Goal: Task Accomplishment & Management: Complete application form

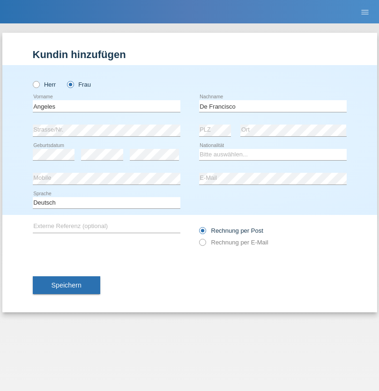
type input "De Francisco"
select select "CH"
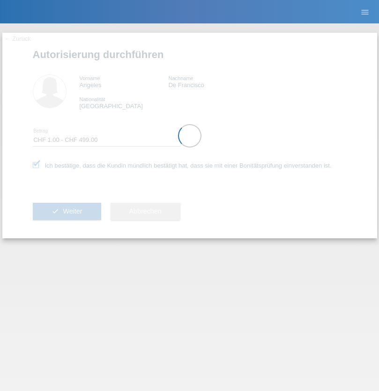
select select "1"
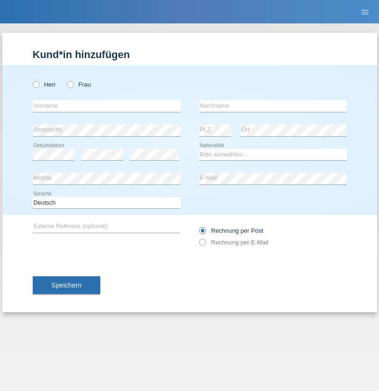
radio input "true"
click at [106, 106] on input "text" at bounding box center [106, 106] width 147 height 12
type input "Angeles"
click at [272, 106] on input "text" at bounding box center [272, 106] width 147 height 12
type input "Alana Alvarez Cuello"
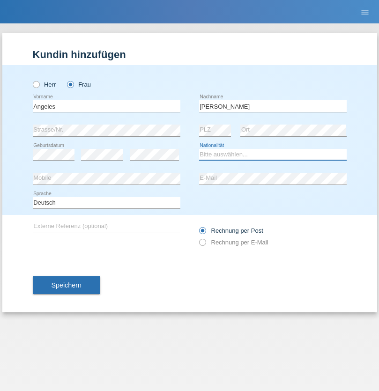
select select "CH"
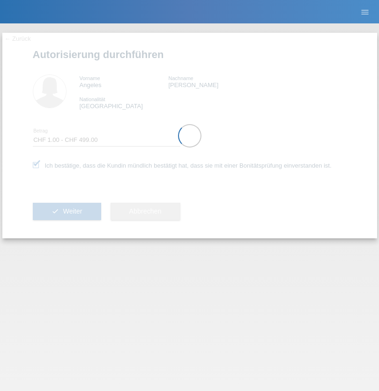
select select "1"
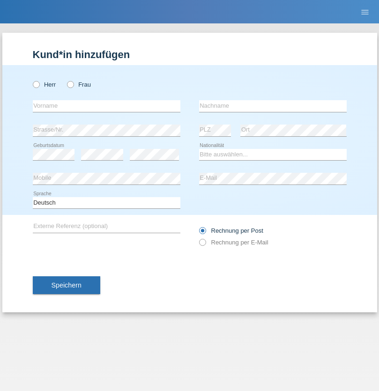
radio input "true"
click at [106, 106] on input "text" at bounding box center [106, 106] width 147 height 12
type input "Eva"
click at [272, 106] on input "text" at bounding box center [272, 106] width 147 height 12
type input "Ebner"
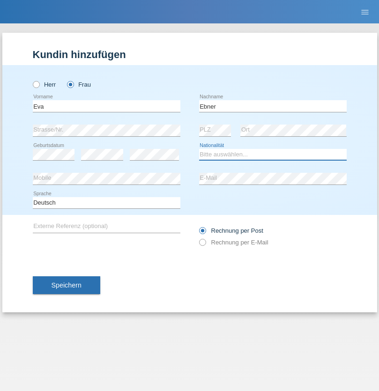
select select "AT"
select select "C"
select select "09"
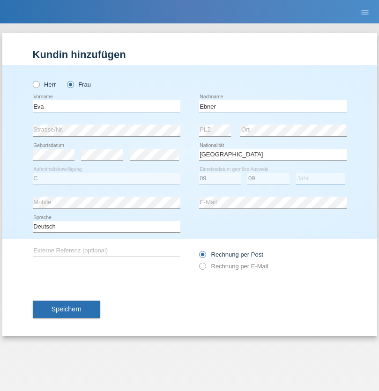
select select "2021"
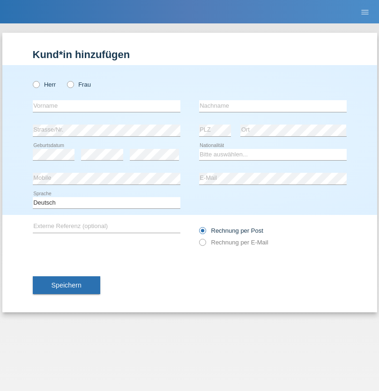
radio input "true"
click at [106, 106] on input "text" at bounding box center [106, 106] width 147 height 12
type input "Jason"
click at [272, 106] on input "text" at bounding box center [272, 106] width 147 height 12
type input "Bierend"
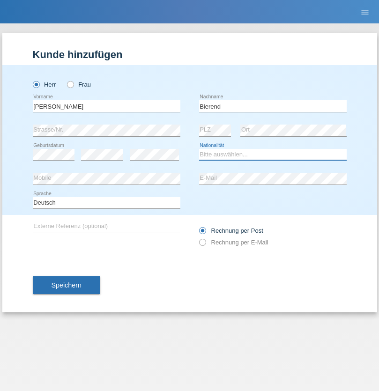
select select "DE"
select select "C"
select select "01"
select select "10"
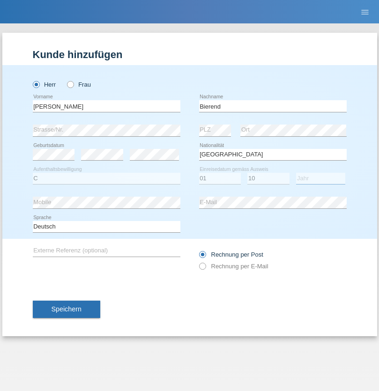
select select "2021"
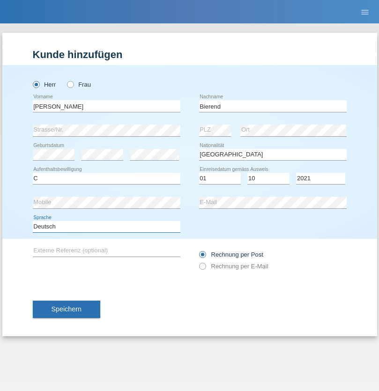
select select "en"
